Goal: Check status

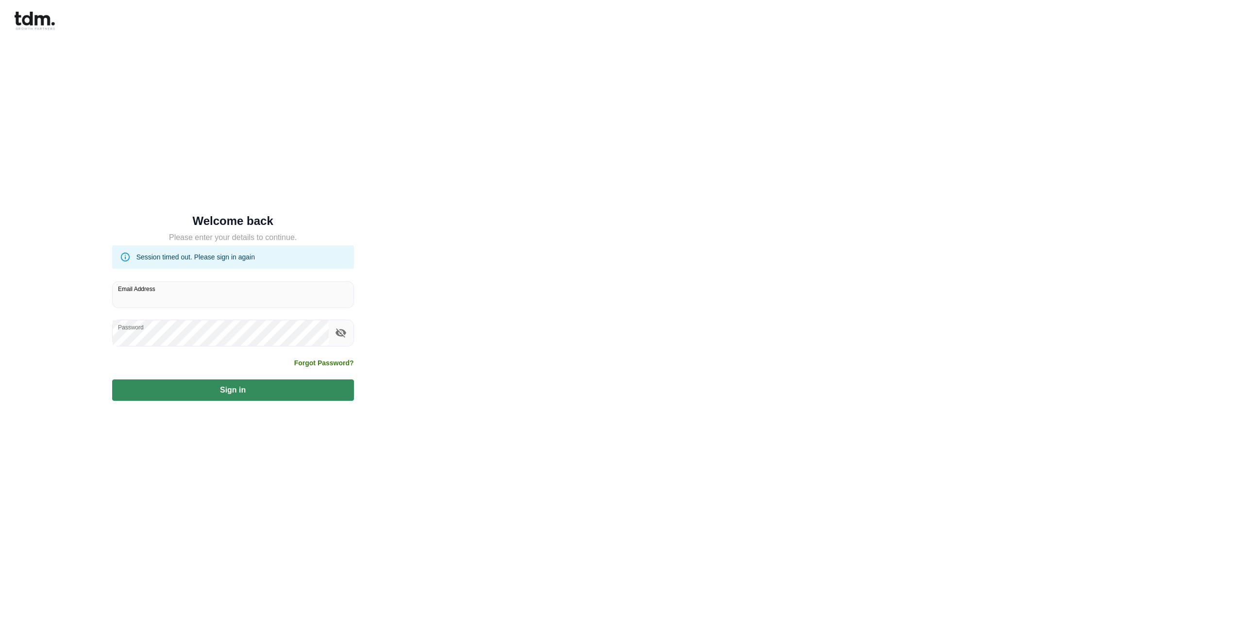
type input "**********"
click at [288, 399] on button "Sign in" at bounding box center [233, 389] width 242 height 21
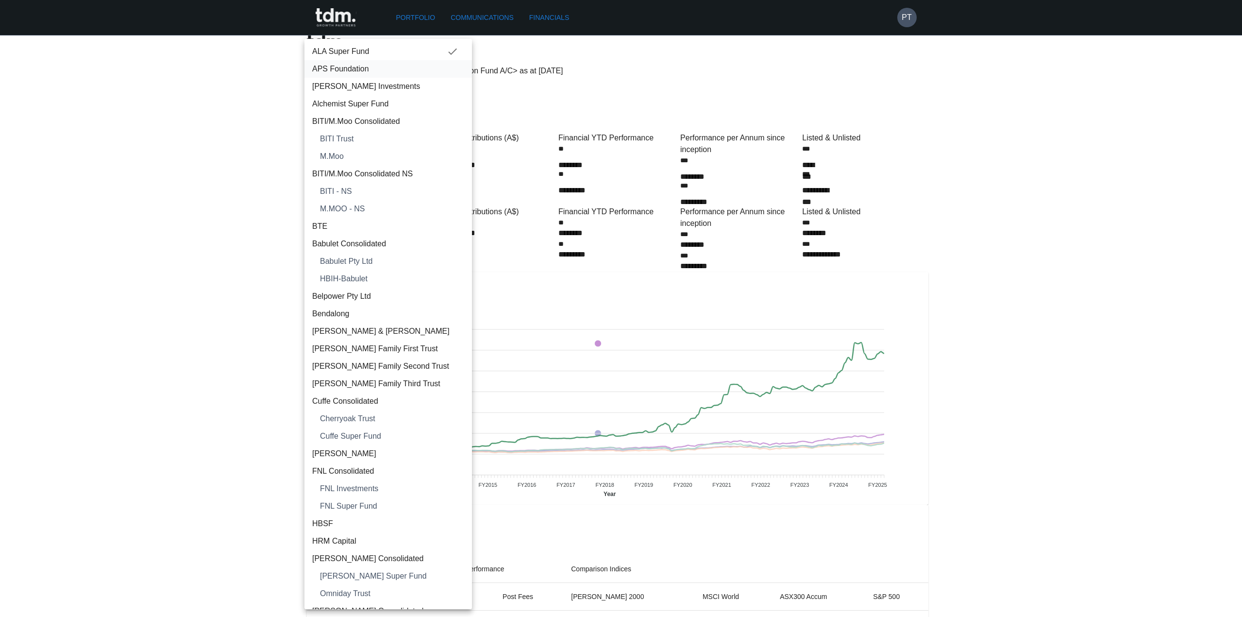
scroll to position [689, 0]
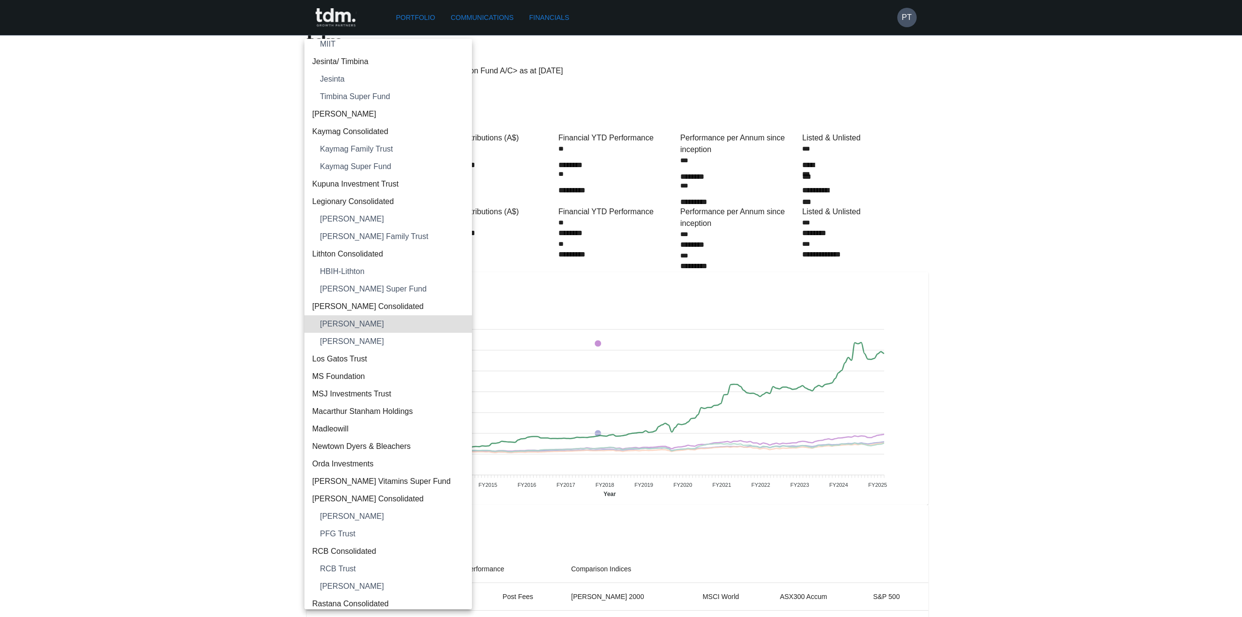
type input "**********"
